Goal: Obtain resource: Obtain resource

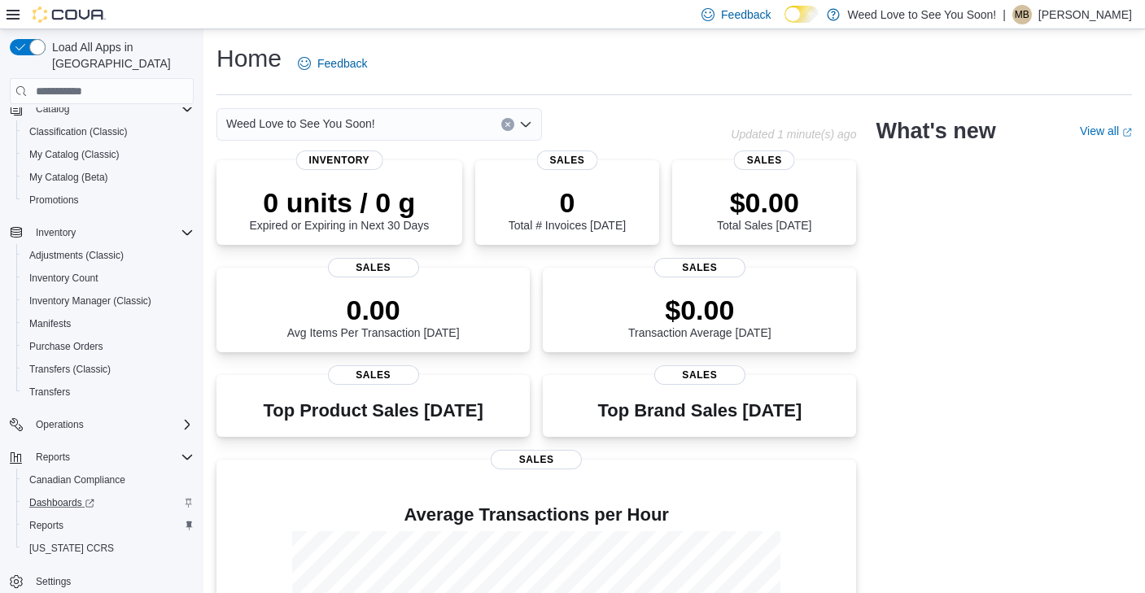
scroll to position [207, 0]
click at [62, 519] on span "Reports" at bounding box center [46, 525] width 34 height 13
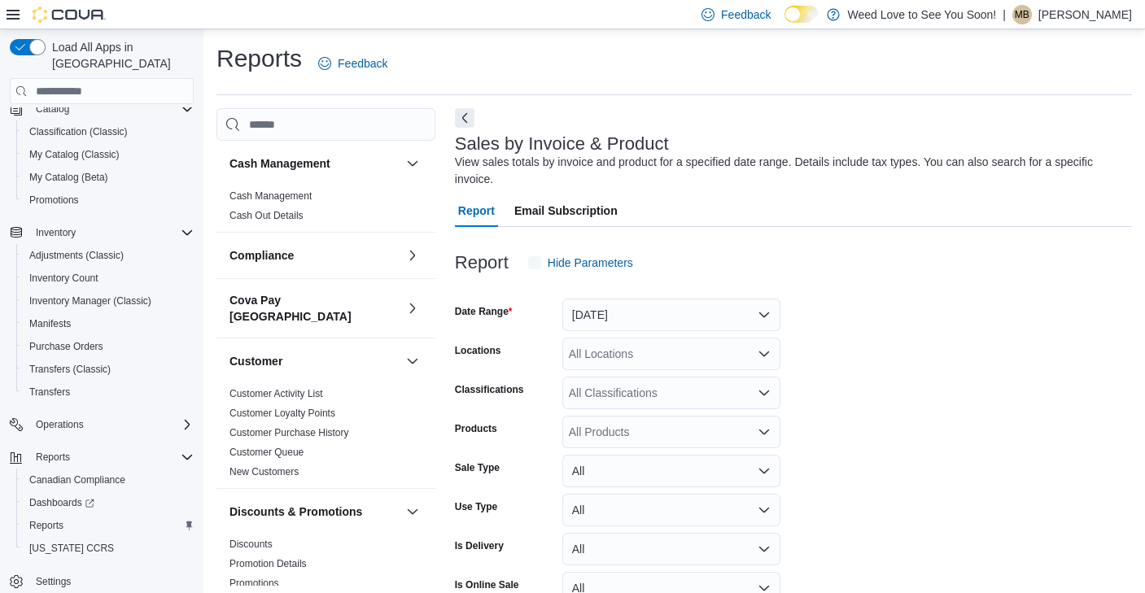
scroll to position [54, 0]
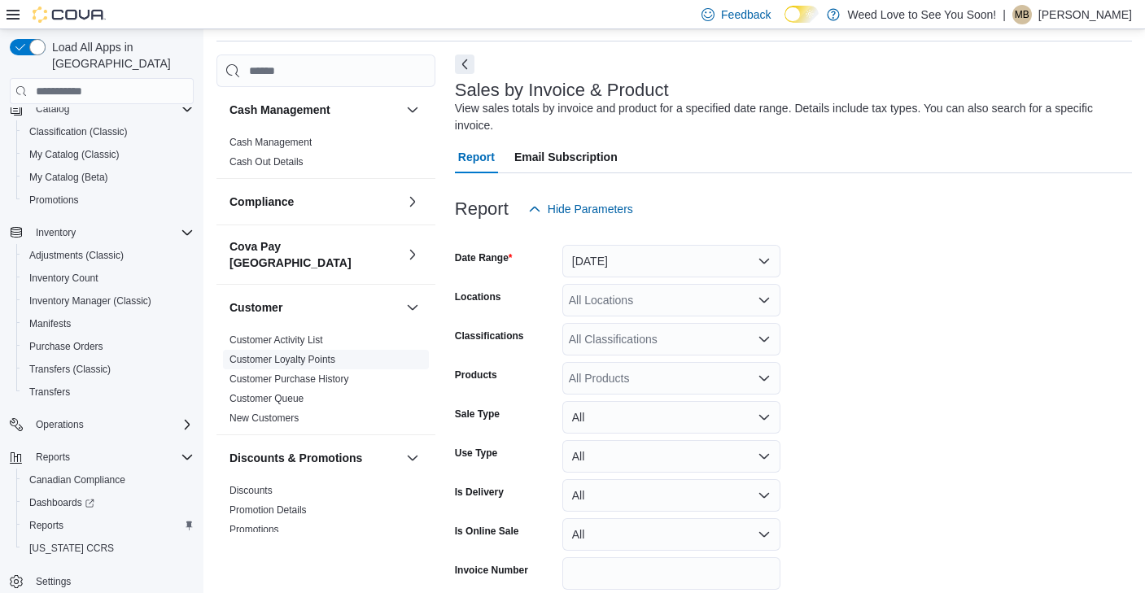
click at [305, 354] on link "Customer Loyalty Points" at bounding box center [282, 359] width 106 height 11
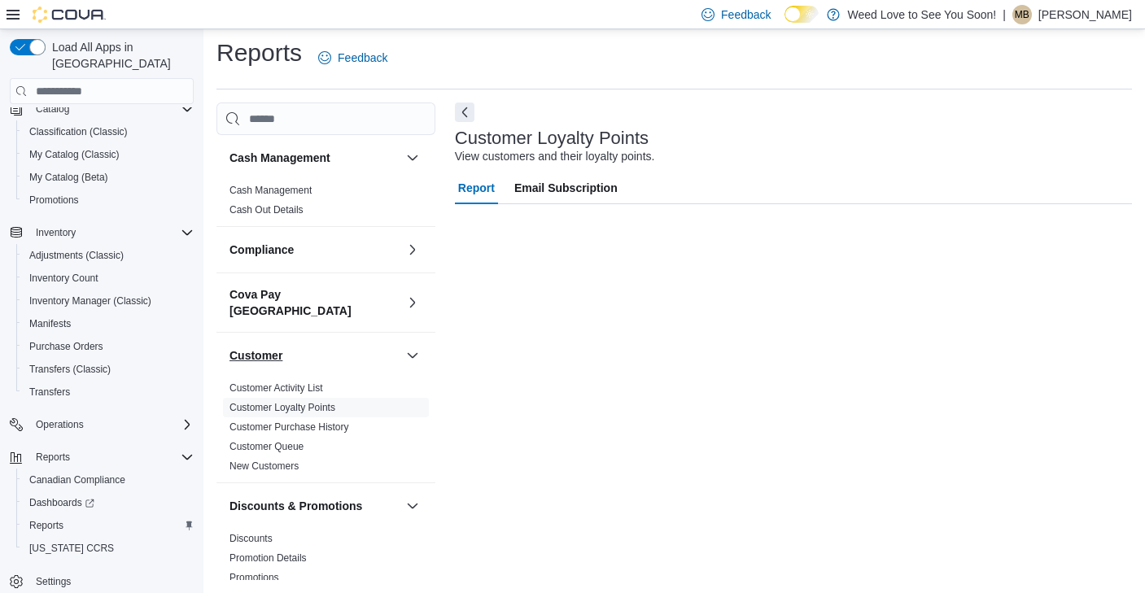
scroll to position [5, 0]
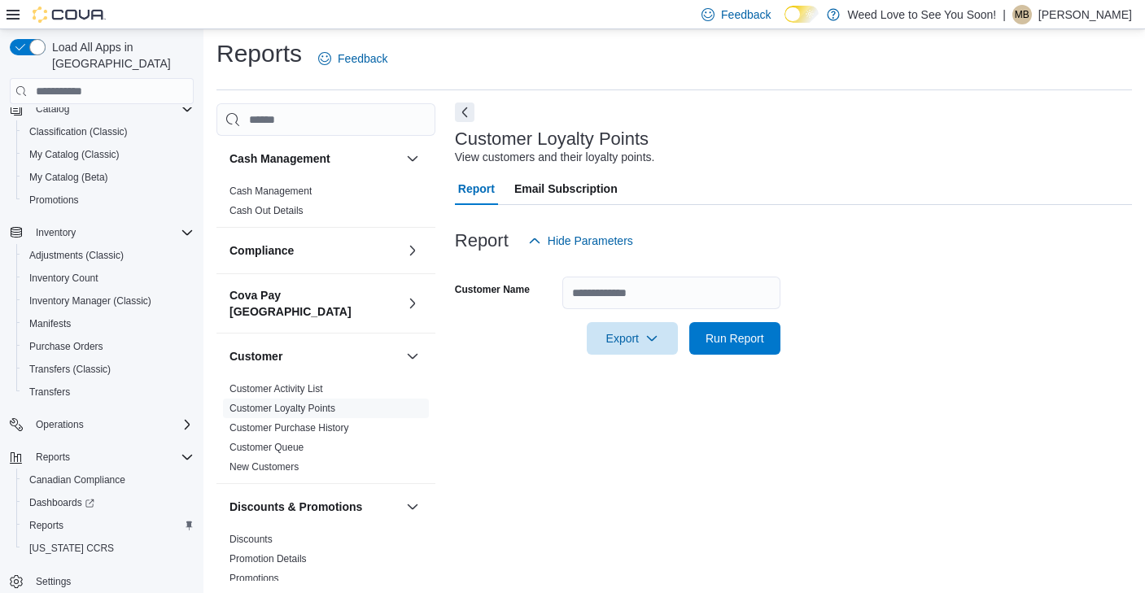
click at [467, 111] on button "Next" at bounding box center [465, 113] width 20 height 20
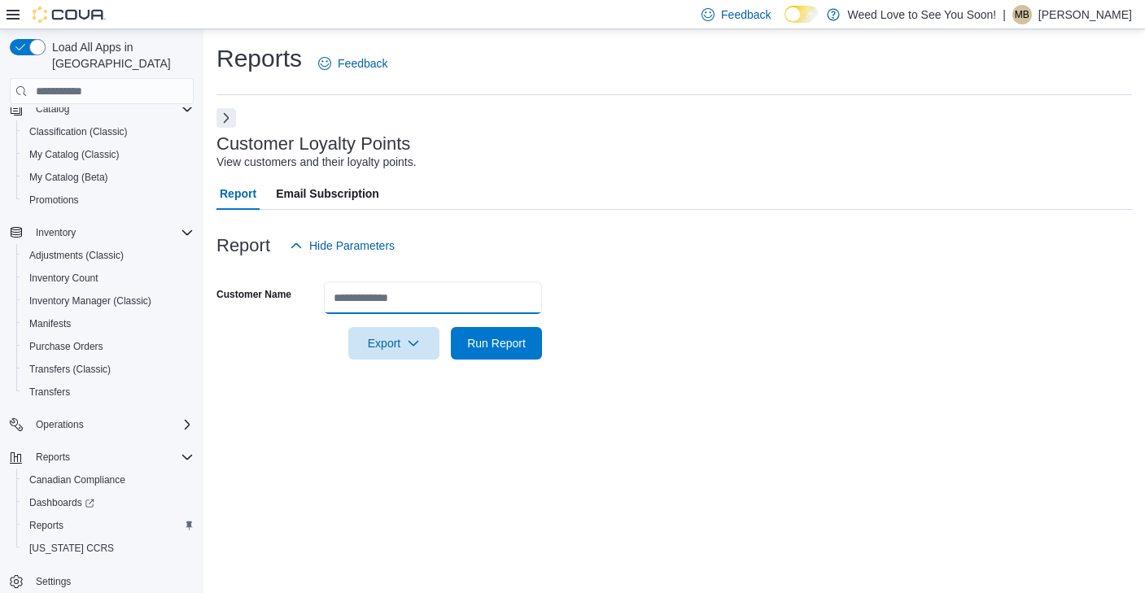
click at [442, 298] on input "Customer Name" at bounding box center [433, 298] width 218 height 33
click at [587, 336] on form "Customer Name Export Run Report" at bounding box center [673, 311] width 915 height 98
click at [503, 343] on span "Run Report" at bounding box center [496, 342] width 59 height 16
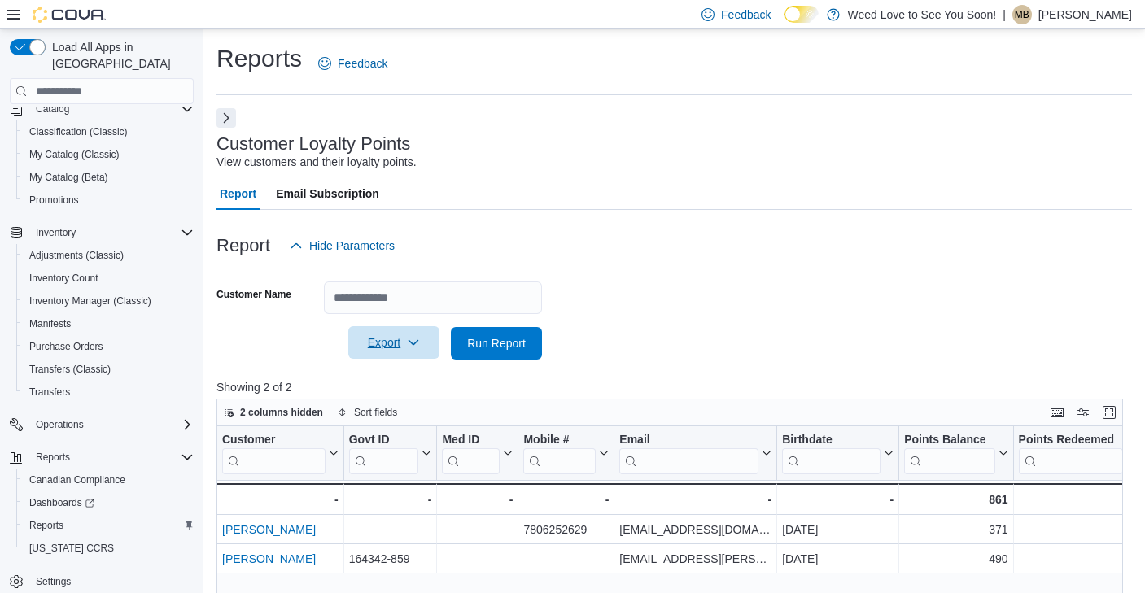
click at [421, 343] on span "Export" at bounding box center [394, 342] width 72 height 33
click at [412, 379] on span "Export to Excel" at bounding box center [396, 375] width 73 height 13
